Goal: Transaction & Acquisition: Obtain resource

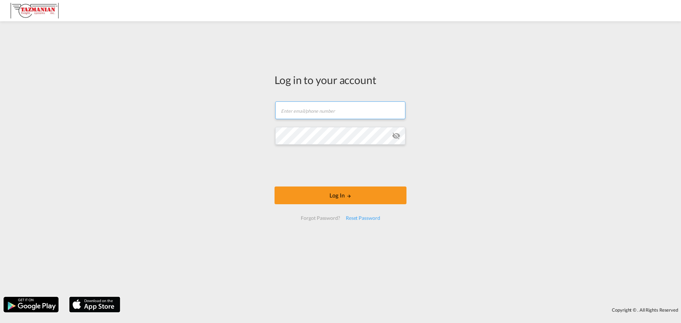
type input "[EMAIL_ADDRESS][DOMAIN_NAME]"
click at [572, 194] on div "Log in to your account [EMAIL_ADDRESS][DOMAIN_NAME] Log In Forgot Password? Res…" at bounding box center [340, 159] width 681 height 269
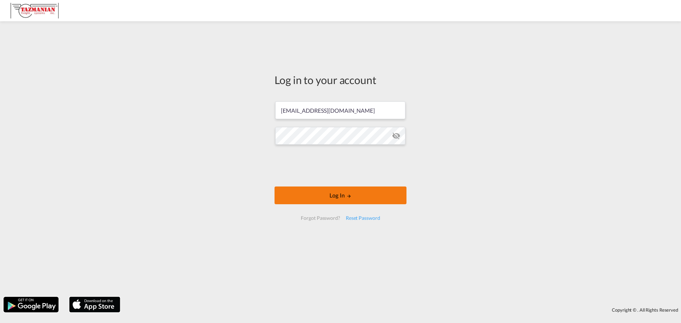
click at [361, 191] on button "Log In" at bounding box center [341, 196] width 132 height 18
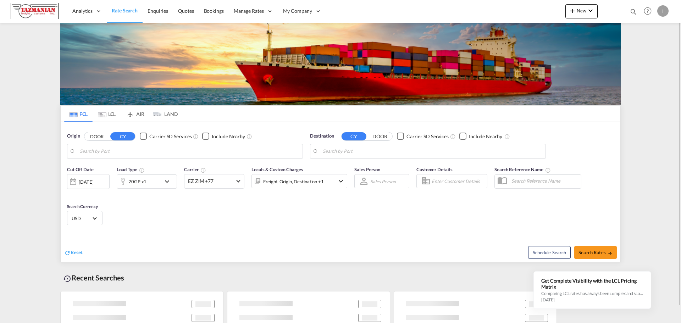
type input "[GEOGRAPHIC_DATA], [GEOGRAPHIC_DATA], USDET"
type input "[GEOGRAPHIC_DATA], [GEOGRAPHIC_DATA]"
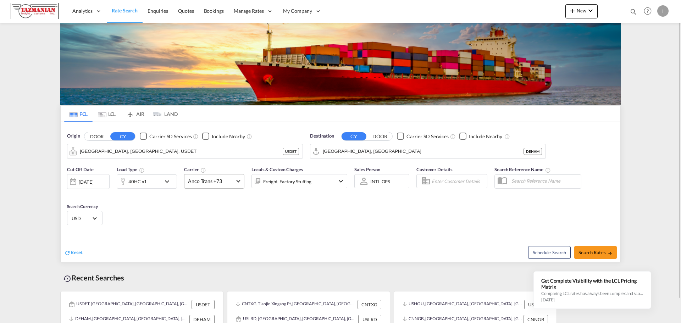
click at [217, 182] on span "Anco Trans +73" at bounding box center [211, 181] width 46 height 7
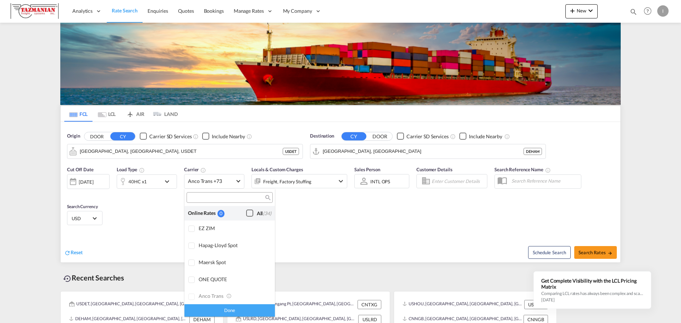
click at [246, 216] on div "Checkbox No Ink" at bounding box center [249, 213] width 7 height 7
click at [306, 216] on md-backdrop at bounding box center [340, 161] width 681 height 323
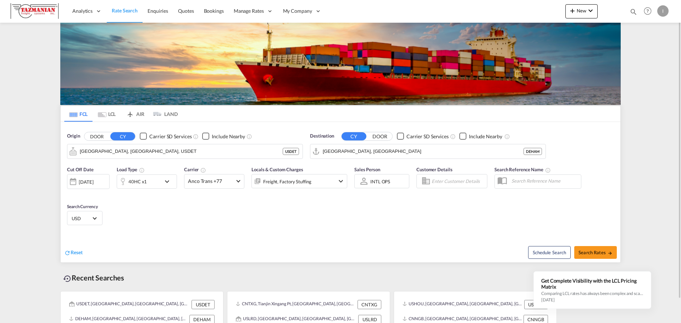
click at [248, 253] on div "Reset" at bounding box center [203, 247] width 278 height 20
click at [299, 154] on button "Clear Input" at bounding box center [295, 151] width 11 height 11
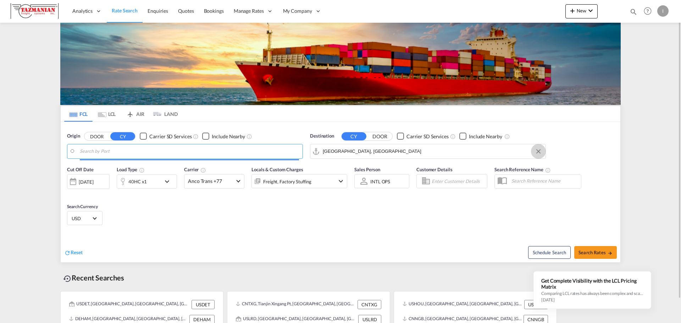
drag, startPoint x: 537, startPoint y: 151, endPoint x: 341, endPoint y: 211, distance: 204.6
click at [537, 151] on button "Clear Input" at bounding box center [538, 151] width 11 height 11
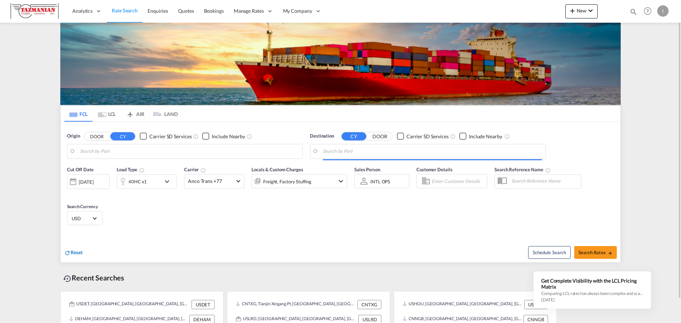
click at [72, 252] on span "Reset" at bounding box center [77, 252] width 12 height 6
click at [239, 233] on div "Reset Schedule Search Search Rates" at bounding box center [341, 247] width 560 height 31
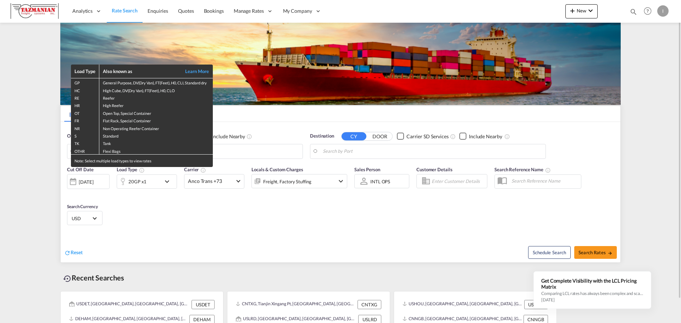
drag, startPoint x: 176, startPoint y: 235, endPoint x: 172, endPoint y: 209, distance: 26.2
click at [176, 228] on div "Load Type Also known as Learn More GP General Purpose, DV(Dry Van), FT(Feet), H…" at bounding box center [340, 161] width 681 height 323
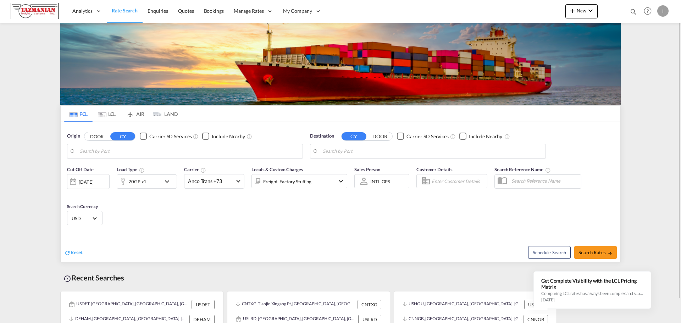
click at [211, 153] on body "Analytics Reports Dashboard Rate Search Enquiries Quotes Bookings" at bounding box center [340, 161] width 681 height 323
click at [298, 186] on div "Freight, Factory Stuffing" at bounding box center [287, 182] width 48 height 10
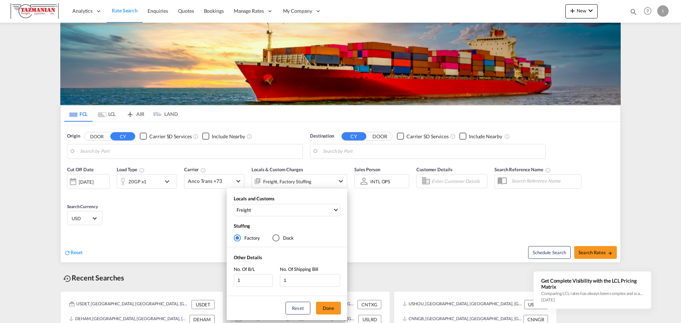
click at [185, 212] on div "Locals and Customs Freight Clear All Select All Freight Origin Charges Origin C…" at bounding box center [340, 161] width 681 height 323
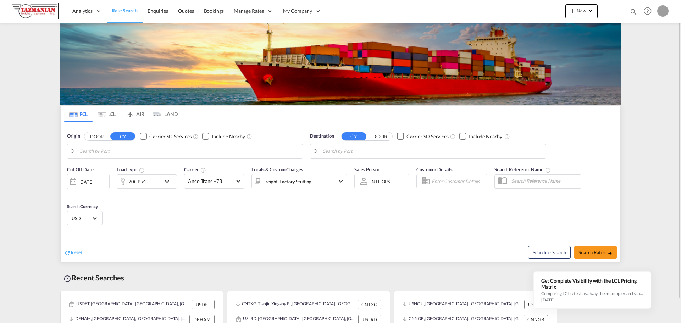
click at [160, 183] on div "20GP x1" at bounding box center [139, 182] width 44 height 14
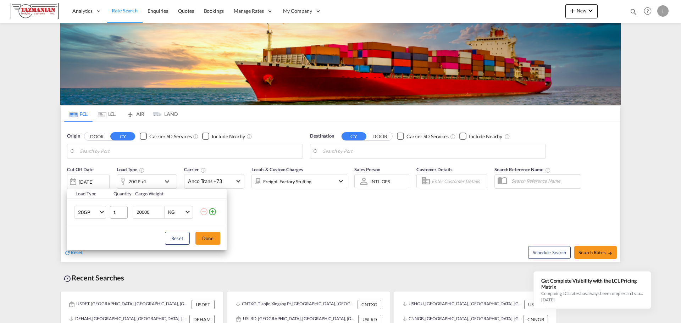
drag, startPoint x: 139, startPoint y: 211, endPoint x: 123, endPoint y: 209, distance: 16.1
click at [126, 210] on tr "20GP 20GP 40GP 40HC 45HC 20RE 40RE 40HR 20OT 40OT 20FR 40FR 40NR 20NR 45S 20TK …" at bounding box center [147, 212] width 160 height 27
type input "10000"
click at [211, 209] on md-icon "icon-plus-circle-outline" at bounding box center [212, 212] width 9 height 9
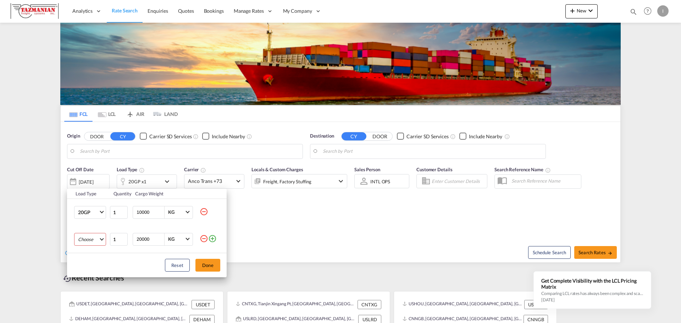
click at [86, 243] on md-select "Choose 20GP 40GP 40HC 45HC 20RE 40RE 40HR 20OT 40OT 20FR 40FR 40NR 20NR 45S 20T…" at bounding box center [90, 239] width 32 height 13
click at [91, 270] on md-option "40HC" at bounding box center [96, 271] width 48 height 17
drag, startPoint x: 139, startPoint y: 237, endPoint x: 116, endPoint y: 234, distance: 23.3
click at [116, 234] on tr "40HC 1 20000 KG KG" at bounding box center [147, 239] width 160 height 27
type input "10000"
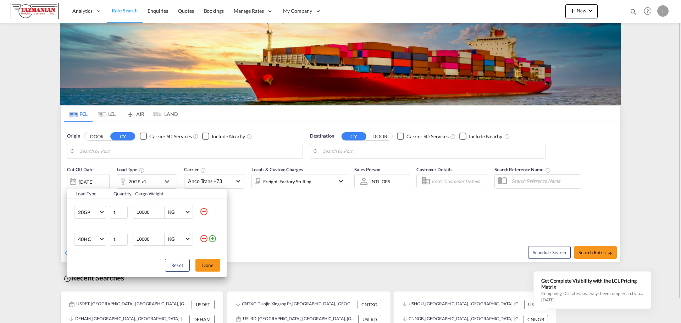
click at [200, 267] on button "Done" at bounding box center [207, 265] width 25 height 13
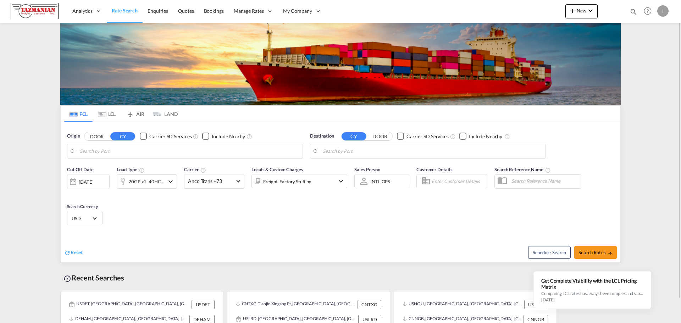
click at [103, 178] on div "[DATE]" at bounding box center [88, 181] width 43 height 15
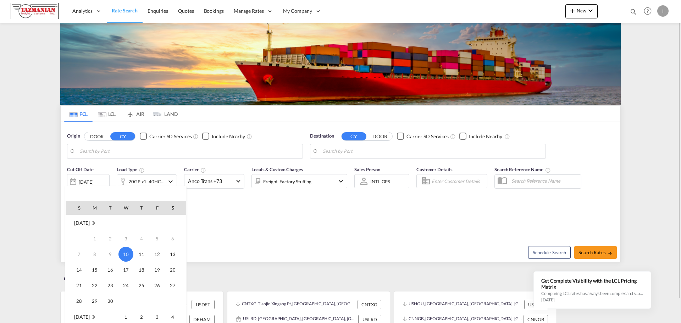
drag, startPoint x: 269, startPoint y: 245, endPoint x: 221, endPoint y: 201, distance: 65.3
click at [269, 245] on div at bounding box center [340, 161] width 681 height 323
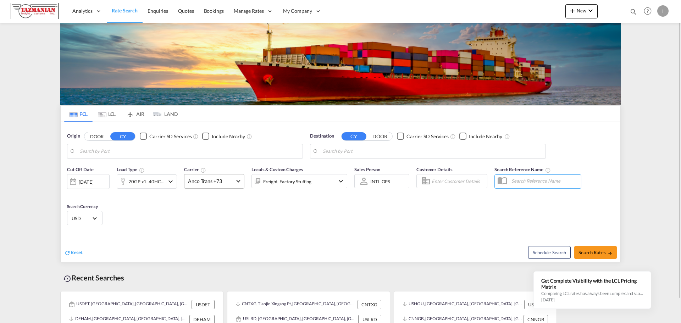
click at [221, 181] on span "Anco Trans +73" at bounding box center [211, 181] width 46 height 7
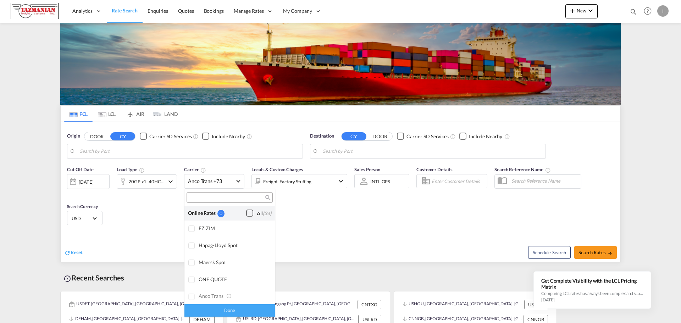
click at [246, 211] on div "Checkbox No Ink" at bounding box center [249, 213] width 7 height 7
click at [331, 233] on md-backdrop at bounding box center [340, 161] width 681 height 323
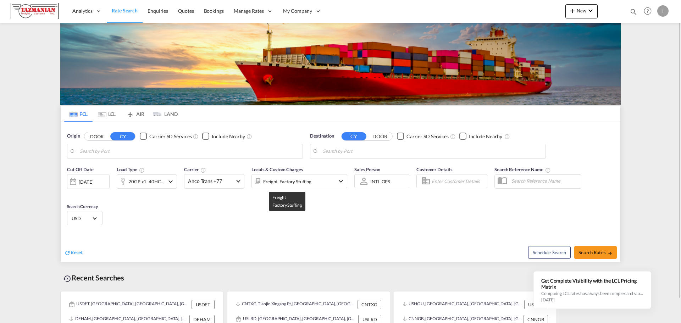
click at [271, 182] on div "Freight, Factory Stuffing" at bounding box center [287, 182] width 48 height 10
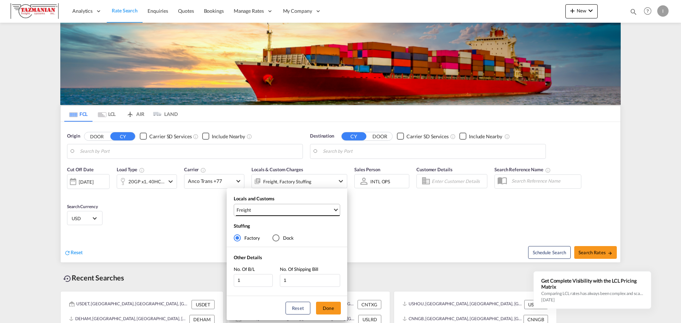
click at [272, 211] on span "Freight" at bounding box center [285, 210] width 96 height 6
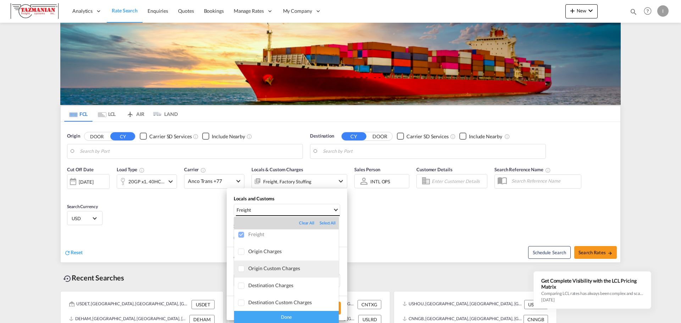
scroll to position [4, 0]
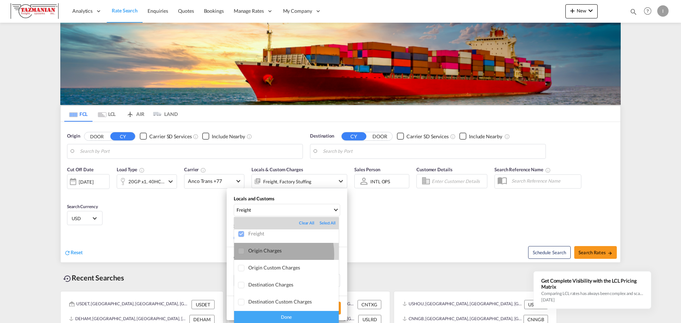
click at [267, 254] on md-option "Origin Charges" at bounding box center [286, 251] width 105 height 17
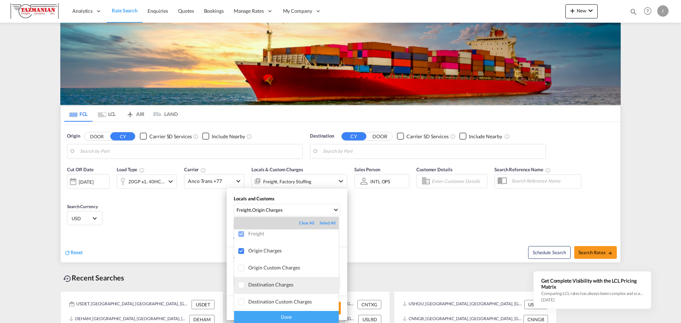
click at [270, 288] on div "Destination Charges" at bounding box center [293, 285] width 90 height 6
click at [262, 316] on div "Done" at bounding box center [286, 317] width 105 height 12
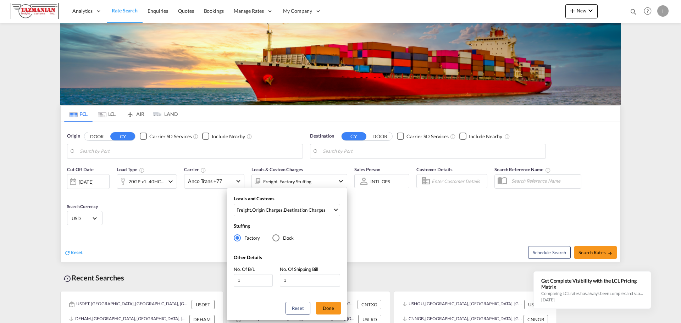
click at [289, 193] on div "Locals and Customs Freight , Origin Charges , Destination Charges Stuffing Fact…" at bounding box center [287, 254] width 121 height 132
click at [284, 213] on div "Destination Charges" at bounding box center [305, 210] width 42 height 6
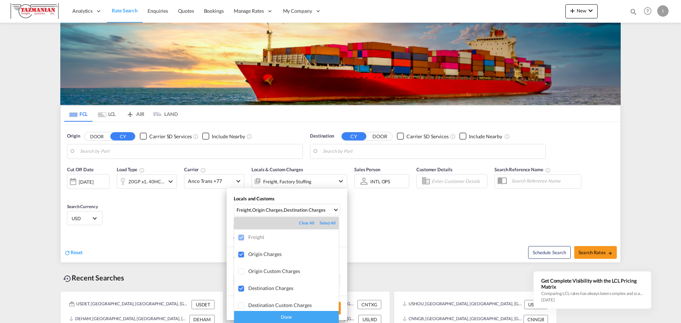
click at [291, 322] on div "Done" at bounding box center [286, 317] width 105 height 12
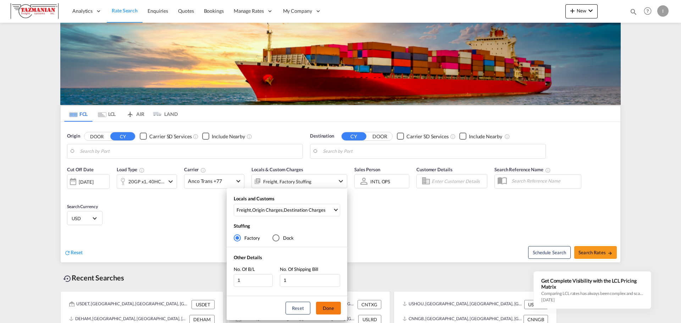
click at [332, 312] on button "Done" at bounding box center [328, 308] width 25 height 13
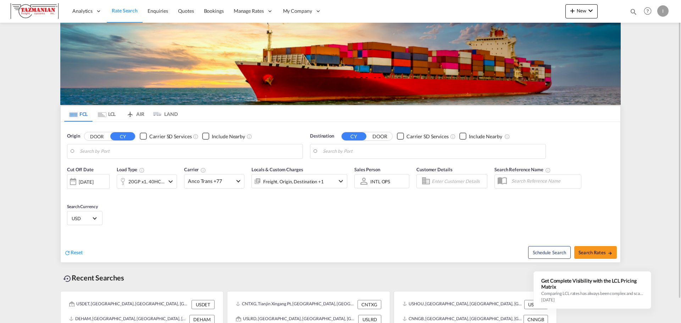
click at [332, 247] on div "Reset" at bounding box center [203, 247] width 278 height 20
click at [231, 149] on body "Analytics Reports Dashboard Rate Search Enquiries Quotes Bookings" at bounding box center [340, 161] width 681 height 323
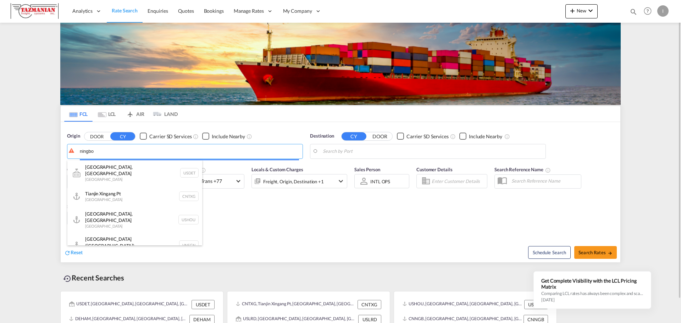
type input "ningbo"
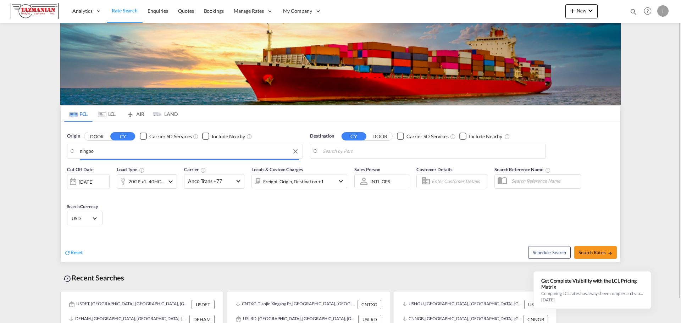
click at [227, 148] on body "Analytics Reports Dashboard Rate Search Enquiries Quotes Bookings" at bounding box center [340, 161] width 681 height 323
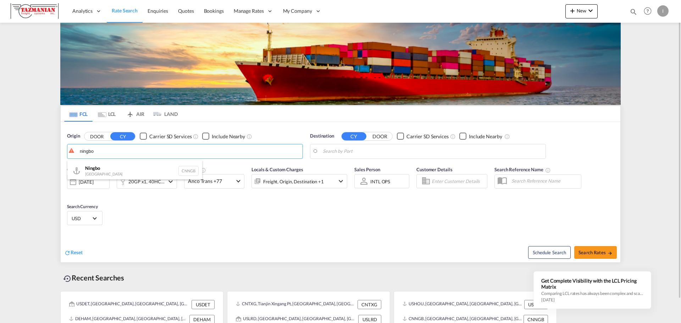
click at [104, 168] on div "Ningbo China CNNGB" at bounding box center [134, 170] width 135 height 21
type input "Ningbo, CNNGB"
click at [391, 147] on body "Analytics Reports Dashboard Rate Search Enquiries Quotes Bookings" at bounding box center [340, 161] width 681 height 323
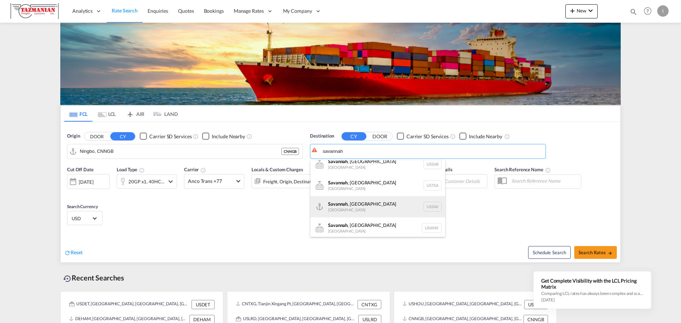
scroll to position [9, 0]
click at [353, 201] on div "[GEOGRAPHIC_DATA] , [GEOGRAPHIC_DATA] [GEOGRAPHIC_DATA] USSAV" at bounding box center [377, 204] width 135 height 21
type input "[GEOGRAPHIC_DATA], [GEOGRAPHIC_DATA], USSAV"
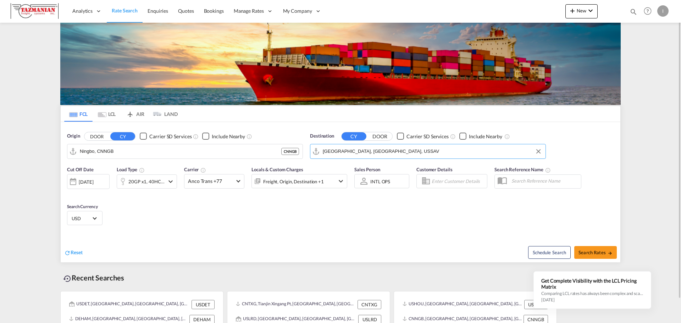
click at [280, 209] on div "Cut Off Date [DATE] [DATE] Load Type 20GP x1, 40HC x1 Carrier Anco Trans +77 Lo…" at bounding box center [341, 196] width 560 height 69
drag, startPoint x: 280, startPoint y: 240, endPoint x: 184, endPoint y: 166, distance: 121.5
click at [280, 240] on div "Reset" at bounding box center [203, 247] width 278 height 20
click at [204, 136] on div "Checkbox No Ink" at bounding box center [205, 136] width 7 height 7
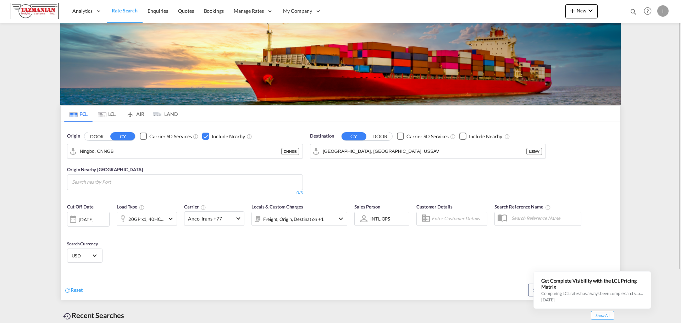
click at [464, 140] on div "Checkbox No Ink" at bounding box center [462, 136] width 7 height 7
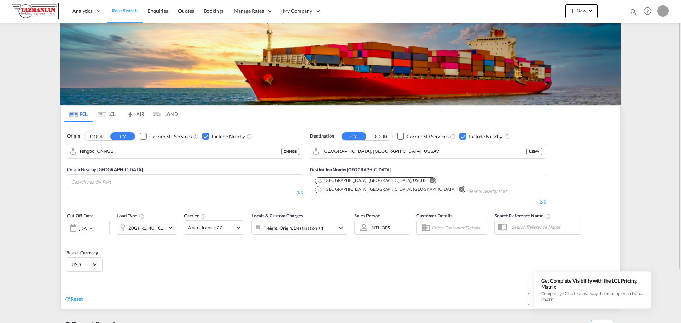
click at [206, 137] on div "Checkbox No Ink" at bounding box center [205, 136] width 7 height 7
click at [242, 261] on div "Cut Off Date [DATE] [DATE] Load Type 20GP x1, 40HC x1 Carrier Anco Trans +77 Lo…" at bounding box center [341, 243] width 560 height 69
drag, startPoint x: 409, startPoint y: 232, endPoint x: 492, endPoint y: 255, distance: 86.2
click at [409, 232] on div "Sales Person INTL OPS Select Sales Person Sugan T [PERSON_NAME] [PERSON_NAME] f…" at bounding box center [382, 227] width 62 height 37
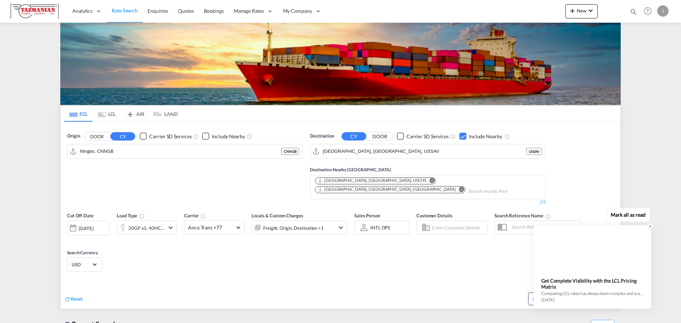
click at [650, 226] on icon at bounding box center [650, 226] width 2 height 2
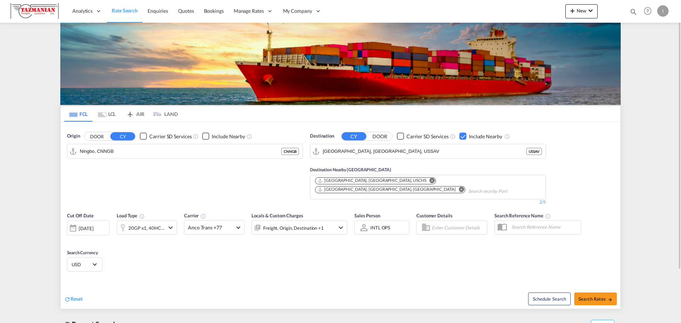
click at [593, 282] on div "Schedule Search Search Rates" at bounding box center [481, 295] width 278 height 27
click at [594, 296] on span "Search Rates" at bounding box center [596, 299] width 34 height 6
type input "CNNGB to USSAV / [DATE]"
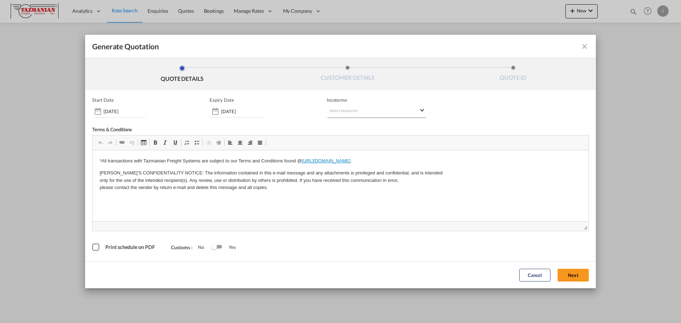
click at [353, 106] on md-select "Select Incoterms CIP - import Carriage and Insurance Paid to CIP - export Carri…" at bounding box center [376, 111] width 99 height 13
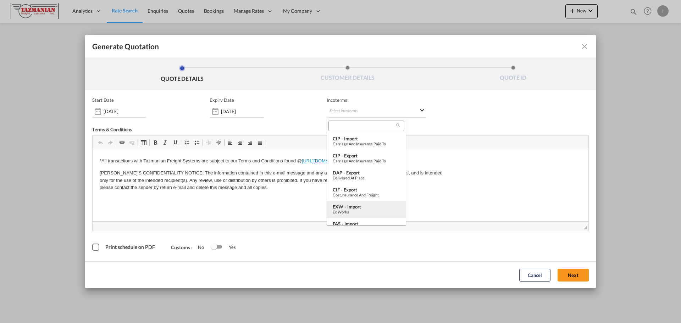
click at [351, 205] on div "EXW - import" at bounding box center [366, 207] width 67 height 6
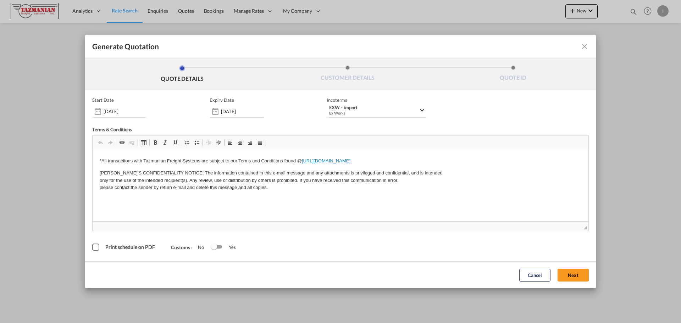
click at [95, 249] on div "Print schedule on PDF" at bounding box center [95, 247] width 7 height 7
click at [211, 247] on div "Switch 1" at bounding box center [214, 247] width 6 height 6
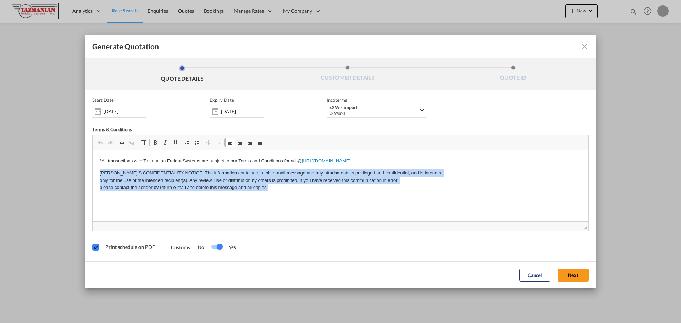
drag, startPoint x: 287, startPoint y: 192, endPoint x: 79, endPoint y: 165, distance: 209.3
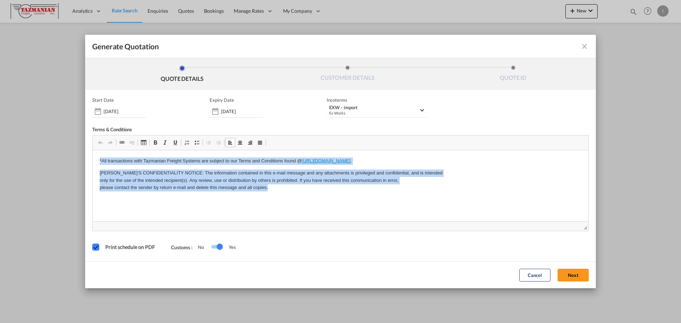
drag, startPoint x: 98, startPoint y: 158, endPoint x: 299, endPoint y: 192, distance: 203.7
click at [299, 192] on html "*All transactions with Tazmanian Freight Systems are subject to our Terms and C…" at bounding box center [341, 174] width 496 height 48
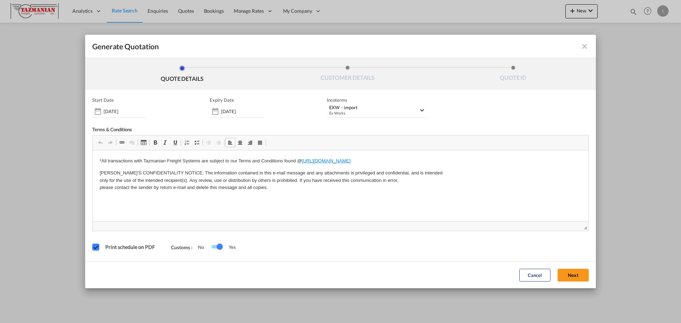
click at [290, 190] on p "[PERSON_NAME]'S CONFIDENTIALITY NOTICE: The information contained in this e-mai…" at bounding box center [341, 181] width 482 height 22
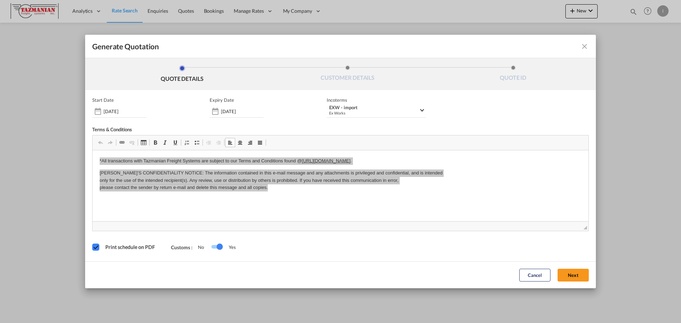
drag, startPoint x: 86, startPoint y: 162, endPoint x: 178, endPoint y: 313, distance: 176.6
click at [93, 162] on html "*All transactions with Tazmanian Freight Systems are subject to our Terms and C…" at bounding box center [341, 174] width 496 height 48
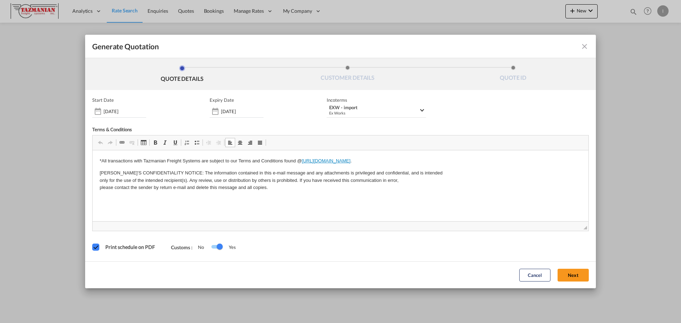
drag, startPoint x: 178, startPoint y: 313, endPoint x: 99, endPoint y: 189, distance: 147.6
click at [313, 190] on p "[PERSON_NAME]'S CONFIDENTIALITY NOTICE: The information contained in this e-mai…" at bounding box center [341, 181] width 482 height 22
click at [270, 165] on body "*All transactions with Tazmanian Freight Systems are subject to our Terms and C…" at bounding box center [341, 175] width 482 height 34
click at [285, 191] on p "[PERSON_NAME]'S CONFIDENTIALITY NOTICE: The information contained in this e-mai…" at bounding box center [341, 181] width 482 height 22
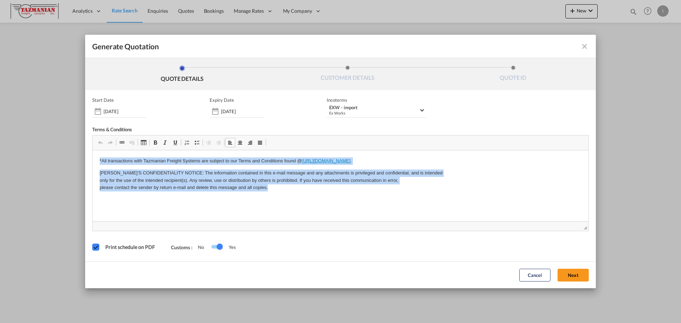
drag, startPoint x: 288, startPoint y: 188, endPoint x: 70, endPoint y: 152, distance: 221.4
click at [93, 152] on html "*All transactions with Tazmanian Freight Systems are subject to our Terms and C…" at bounding box center [341, 174] width 496 height 48
click at [275, 190] on p "[PERSON_NAME]'S CONFIDENTIALITY NOTICE: The information contained in this e-mai…" at bounding box center [341, 181] width 482 height 22
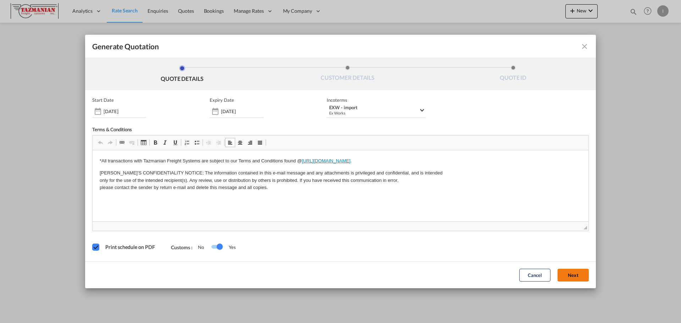
click at [570, 278] on button "Next" at bounding box center [573, 275] width 31 height 13
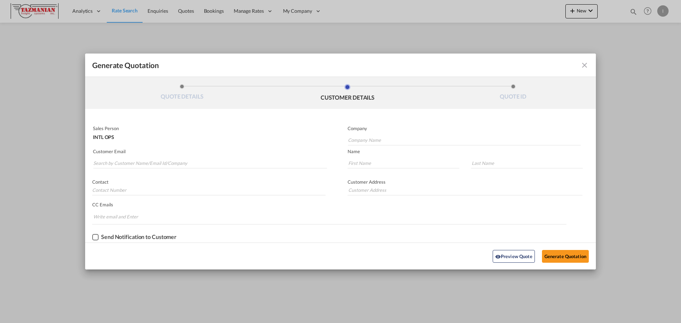
click at [313, 125] on md-input-container "Sales Person INTL OPS" at bounding box center [209, 133] width 234 height 16
click at [117, 159] on input "Search by Customer Name/Email Id/Company" at bounding box center [210, 163] width 234 height 11
click at [121, 161] on input "Search by Customer Name/Email Id/Company" at bounding box center [210, 163] width 234 height 11
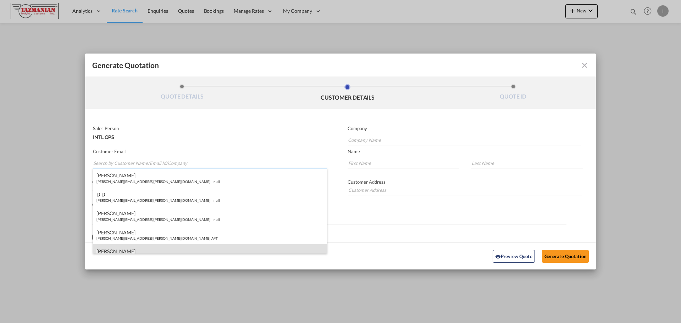
click at [133, 244] on div "[PERSON_NAME] [PERSON_NAME][EMAIL_ADDRESS][PERSON_NAME][DOMAIN_NAME] | Tazmania…" at bounding box center [210, 253] width 234 height 19
type input "Tazmanian Freight Systems"
type input "[PERSON_NAME][EMAIL_ADDRESS][PERSON_NAME][DOMAIN_NAME]"
type input "[PERSON_NAME]"
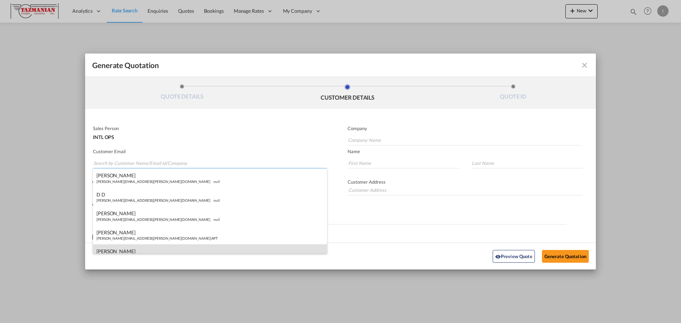
type input "2162657881"
type input "[STREET_ADDRESS][PERSON_NAME]"
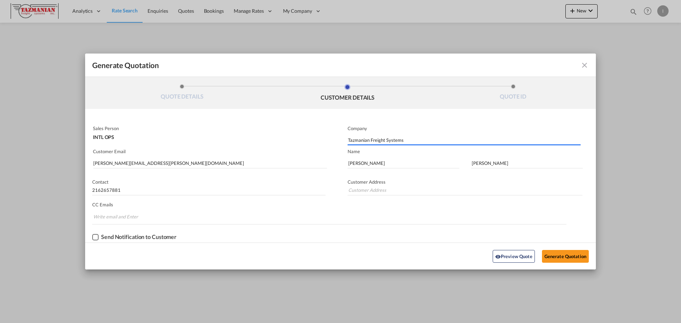
click at [189, 136] on div "INTL OPS" at bounding box center [209, 135] width 233 height 9
type input "[STREET_ADDRESS][PERSON_NAME]"
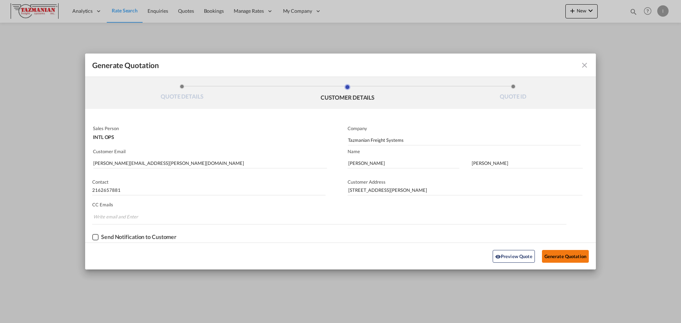
click at [562, 254] on button "Generate Quotation" at bounding box center [565, 256] width 47 height 13
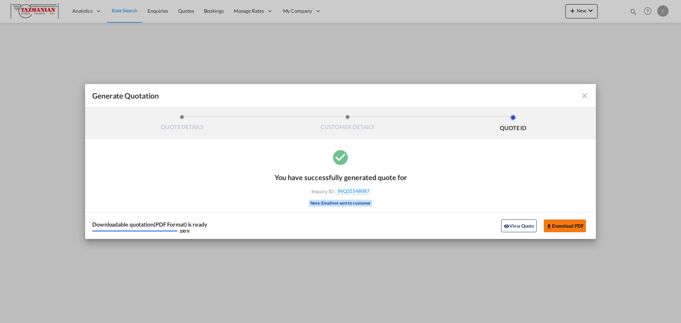
click at [558, 229] on button "Download PDF" at bounding box center [565, 226] width 42 height 13
click at [585, 98] on md-icon "icon-close fg-AAA8AD cursor m-0" at bounding box center [584, 96] width 9 height 9
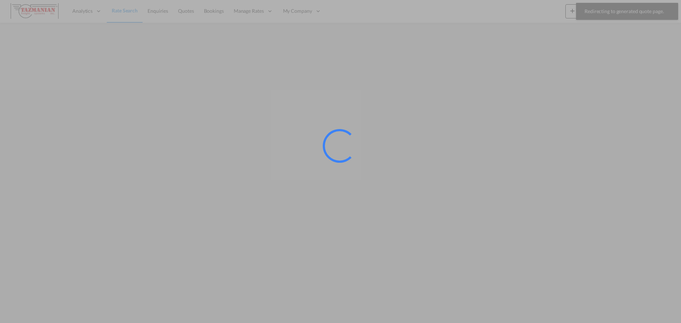
drag, startPoint x: 111, startPoint y: 15, endPoint x: 69, endPoint y: 92, distance: 88.2
click at [69, 92] on div at bounding box center [340, 161] width 681 height 323
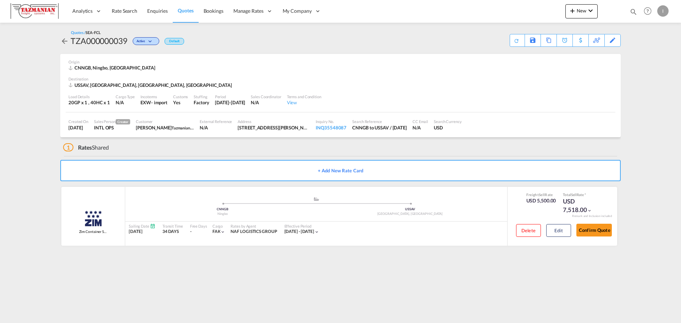
click at [61, 42] on md-icon "icon-arrow-left" at bounding box center [64, 41] width 9 height 9
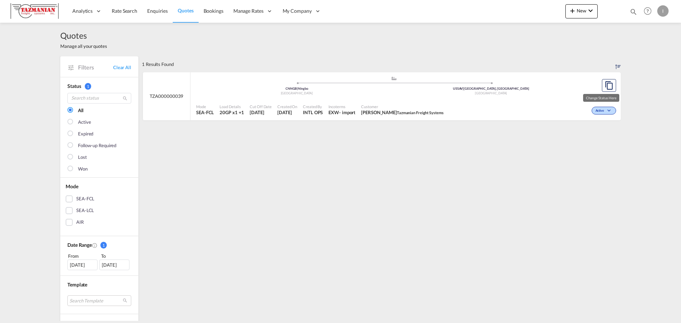
click at [598, 110] on span "Active" at bounding box center [601, 111] width 10 height 5
drag, startPoint x: 399, startPoint y: 158, endPoint x: 282, endPoint y: 137, distance: 119.3
click at [379, 153] on div "Follow-up Required Lost" at bounding box center [340, 161] width 681 height 323
drag, startPoint x: 209, startPoint y: 154, endPoint x: 214, endPoint y: 163, distance: 9.5
click at [209, 154] on div "1 Results Found .a{fill:#e6e6e6;}.b{fill:#cecece;}.c{fill:#2f2e41;}.d{fill:#a06…" at bounding box center [381, 302] width 479 height 492
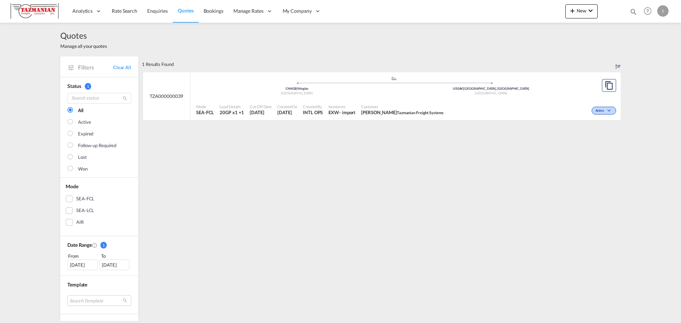
click at [211, 45] on div "Quotes Manage all your quotes" at bounding box center [340, 40] width 560 height 34
click at [121, 11] on span "Rate Search" at bounding box center [125, 11] width 26 height 6
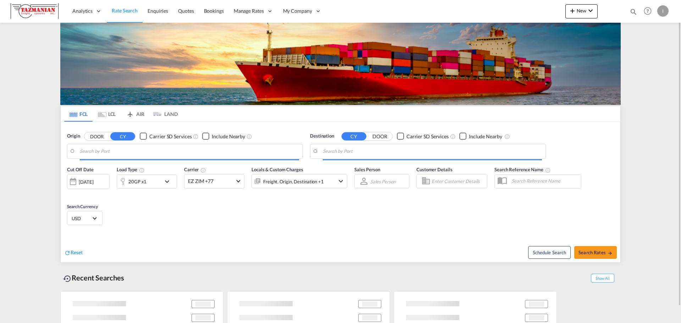
click at [109, 117] on md-tab-item "LCL" at bounding box center [107, 114] width 28 height 16
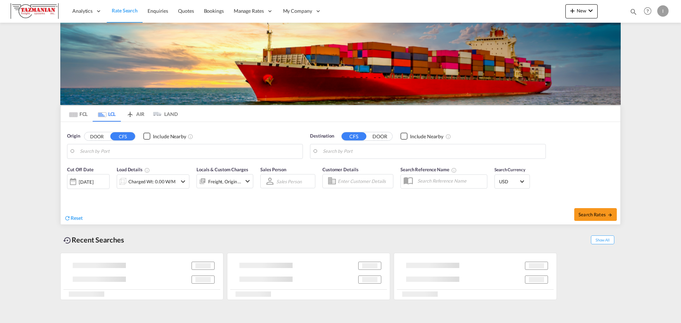
click at [111, 151] on body "Analytics Reports Dashboard Rate Search Enquiries Quotes Bookings" at bounding box center [340, 161] width 681 height 323
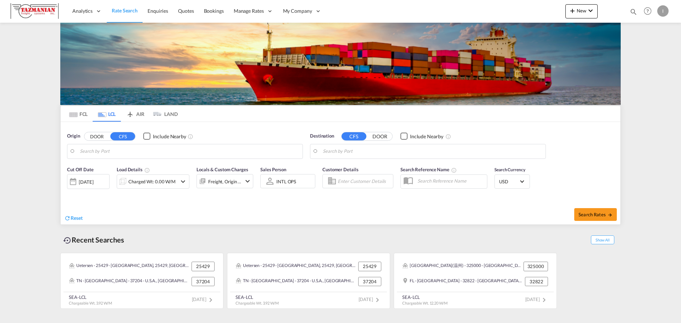
click at [298, 205] on div "Reset" at bounding box center [203, 213] width 278 height 20
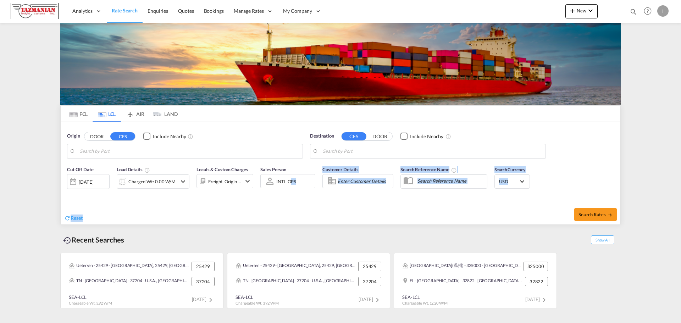
click at [289, 201] on div "Cut Off Date [DATE] [DATE] Load Details Charged Wt: 0.00 W/M Locals & Custom Ch…" at bounding box center [341, 193] width 560 height 62
click at [288, 199] on div "Cut Off Date [DATE] [DATE] Load Details Charged Wt: 0.00 W/M Locals & Custom Ch…" at bounding box center [341, 181] width 560 height 38
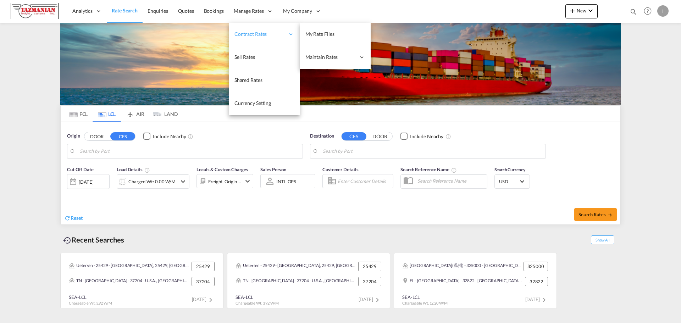
click at [244, 34] on span "Contract Rates" at bounding box center [259, 34] width 50 height 7
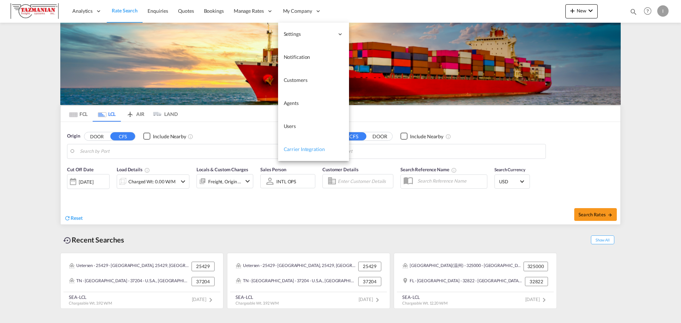
click at [311, 150] on span "Carrier Integration" at bounding box center [304, 149] width 41 height 6
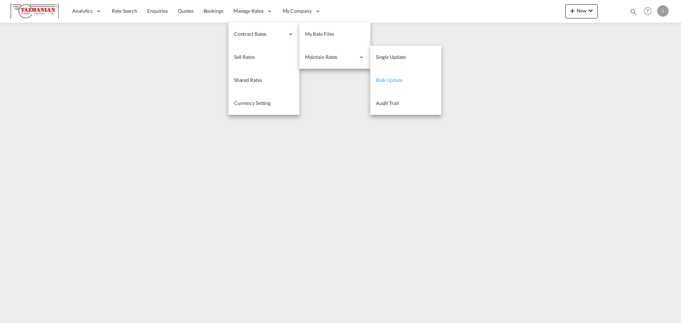
click at [391, 80] on span "Bulk Update" at bounding box center [389, 80] width 27 height 6
click at [404, 58] on span "Single Update" at bounding box center [391, 57] width 30 height 6
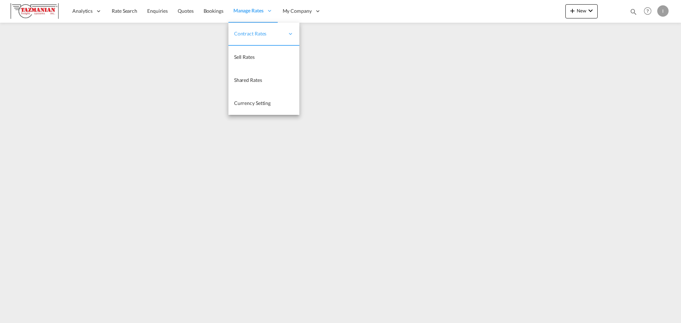
click at [243, 9] on span "Manage Rates" at bounding box center [248, 10] width 30 height 7
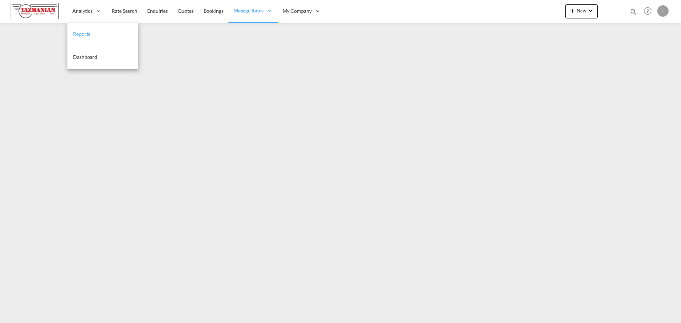
click at [84, 35] on span "Reports" at bounding box center [81, 34] width 17 height 6
